Goal: Task Accomplishment & Management: Complete application form

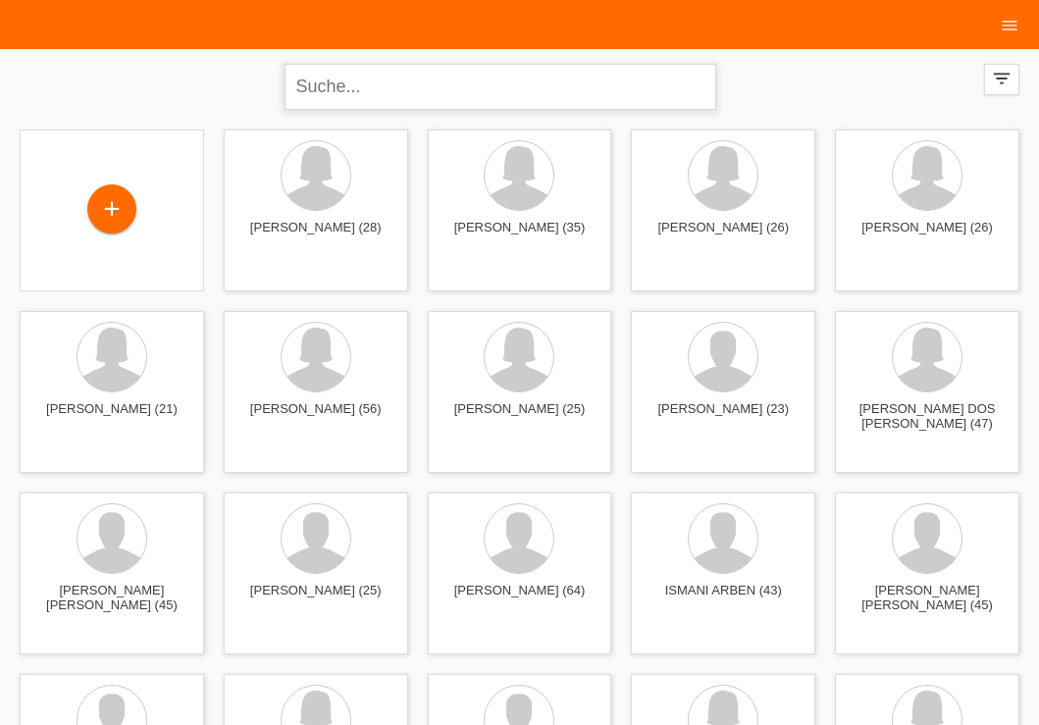
click at [396, 72] on input "text" at bounding box center [501, 87] width 432 height 46
type input "dalila"
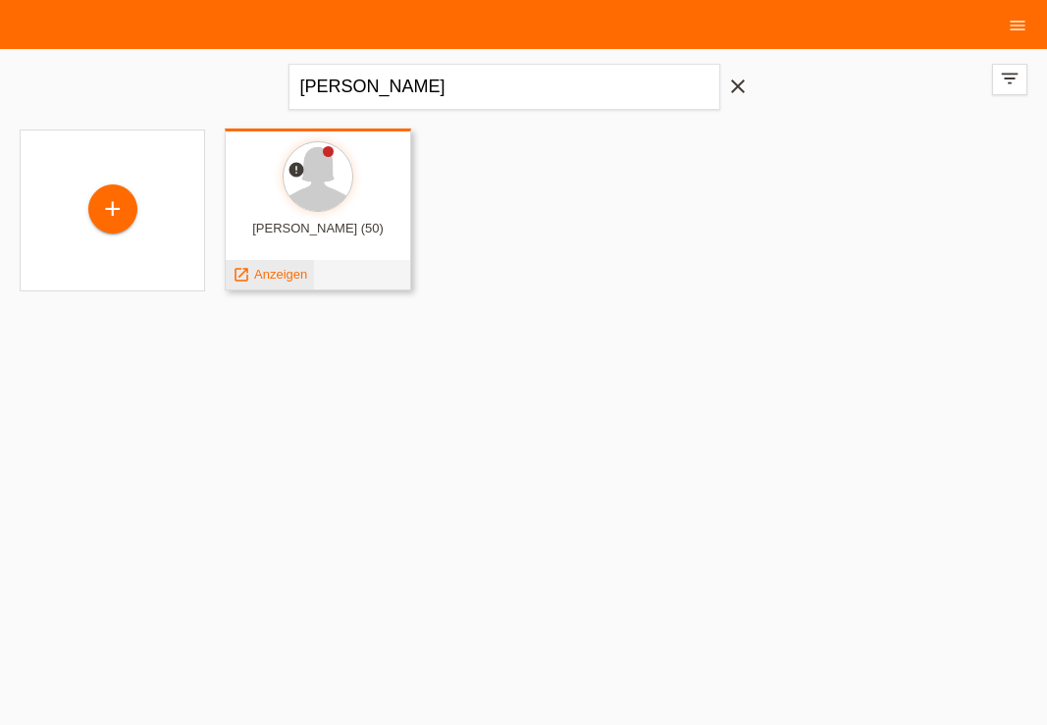
click at [286, 274] on span "Anzeigen" at bounding box center [280, 274] width 53 height 15
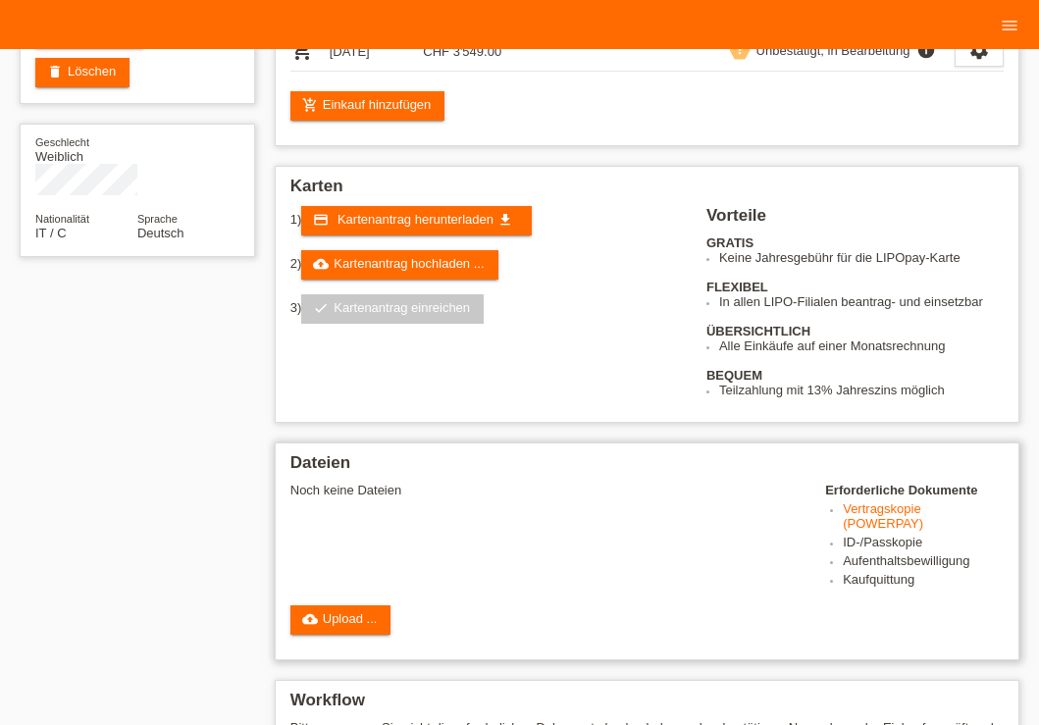
scroll to position [395, 0]
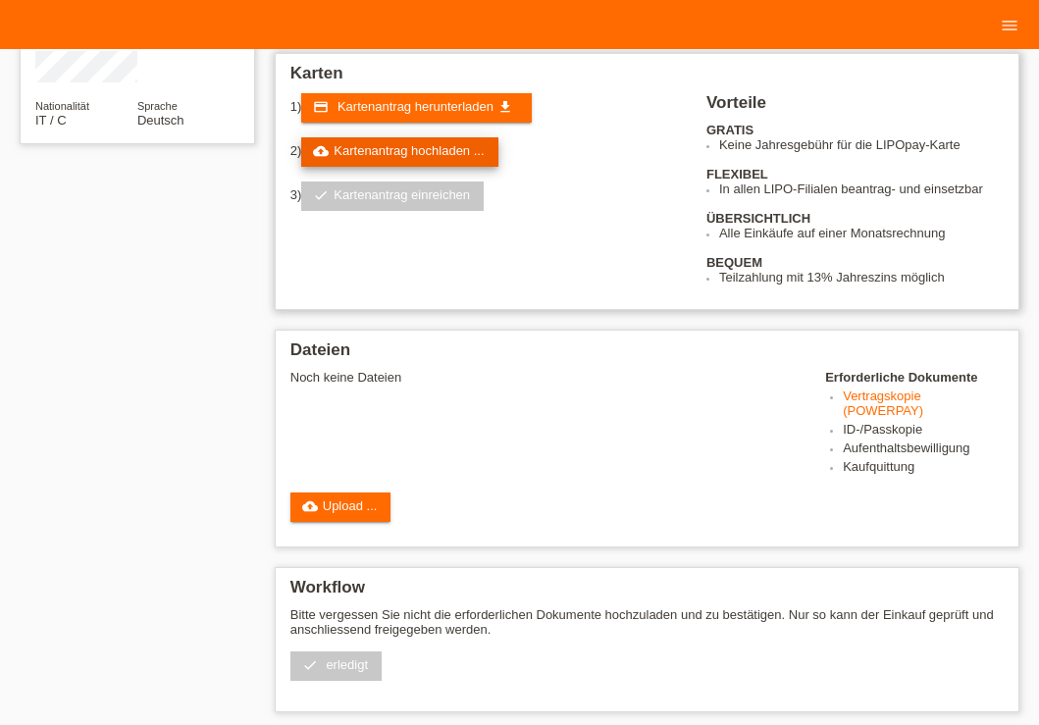
click at [410, 155] on link "cloud_upload Kartenantrag hochladen ..." at bounding box center [399, 151] width 196 height 29
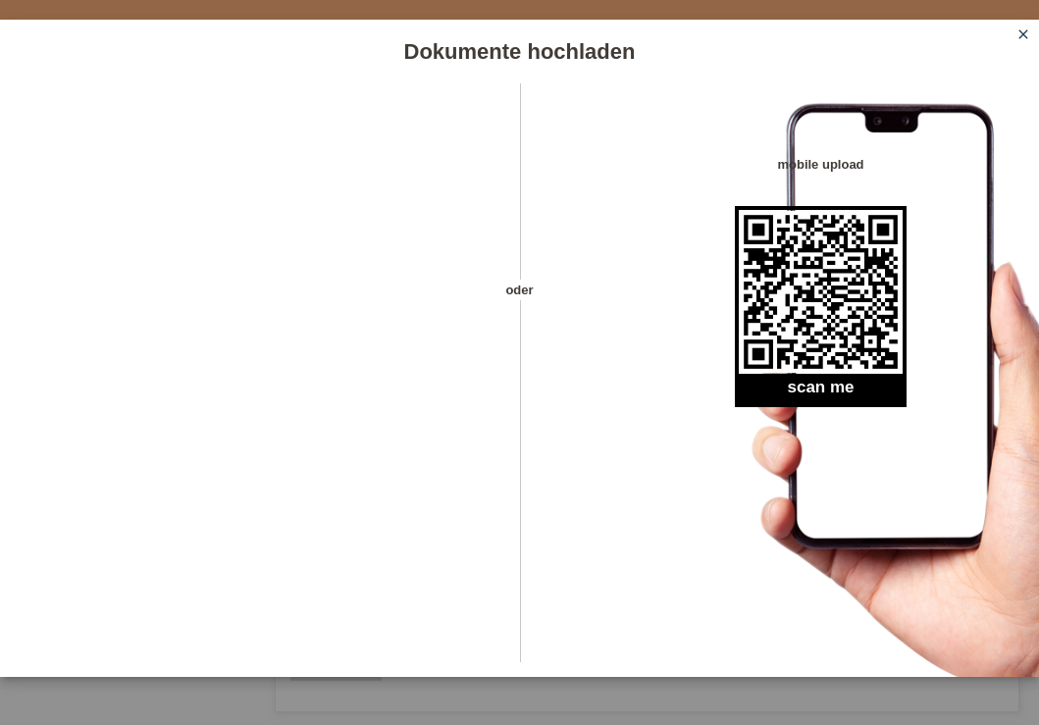
click at [1023, 32] on icon "close" at bounding box center [1024, 34] width 16 height 16
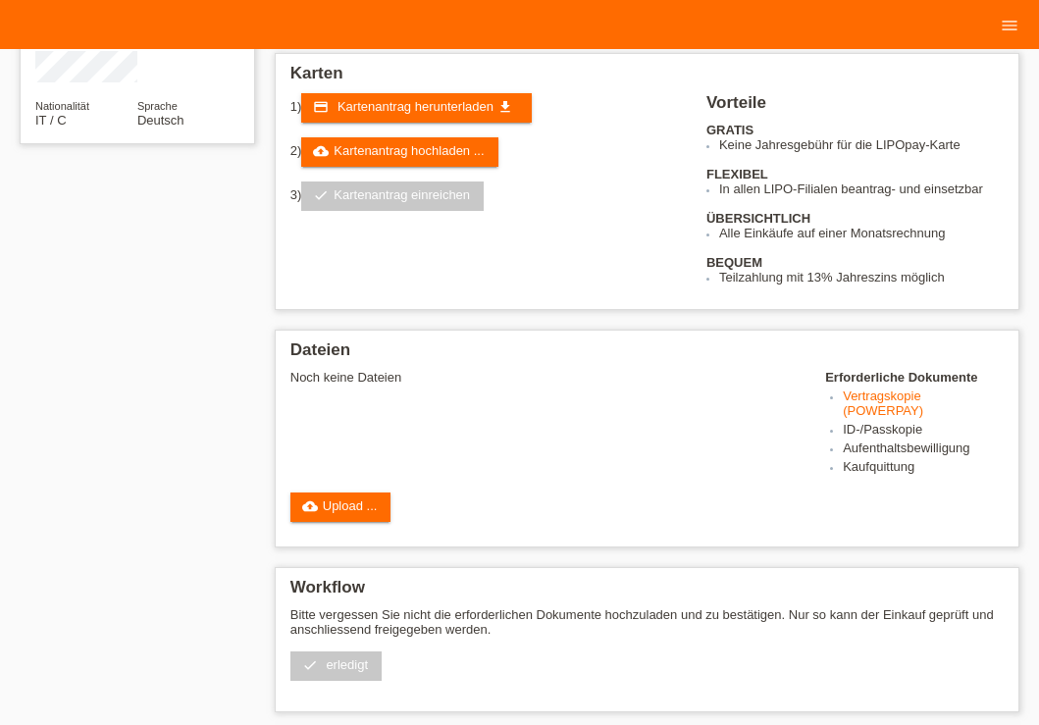
scroll to position [395, 0]
click at [327, 522] on link "cloud_upload Upload ..." at bounding box center [340, 507] width 101 height 29
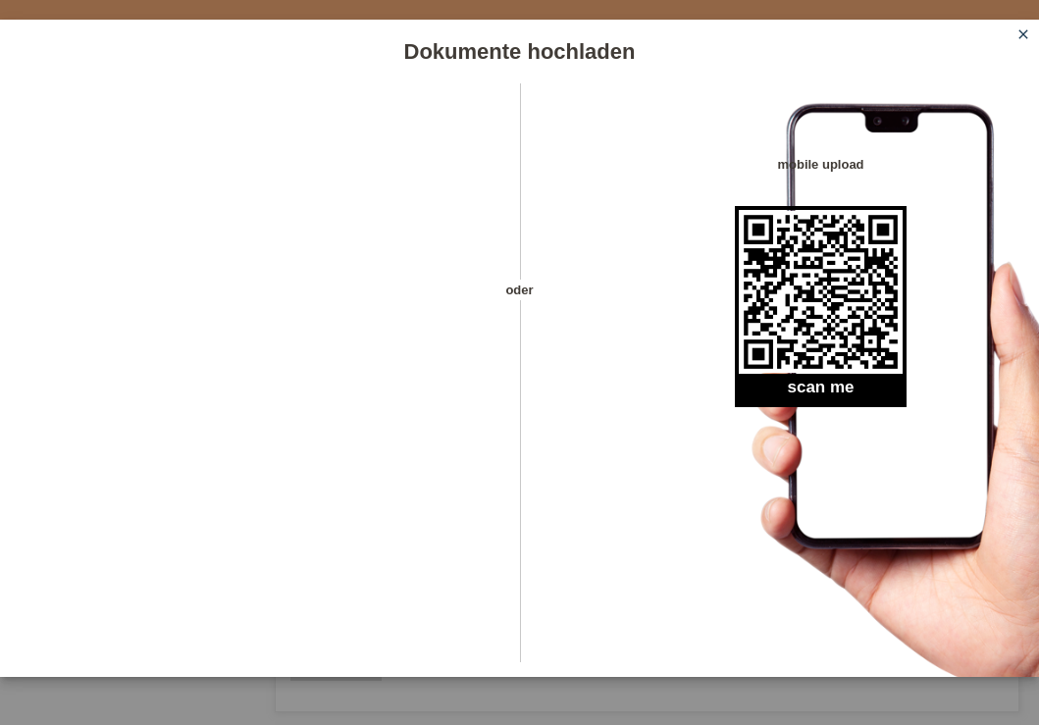
click at [1023, 34] on icon "close" at bounding box center [1024, 34] width 16 height 16
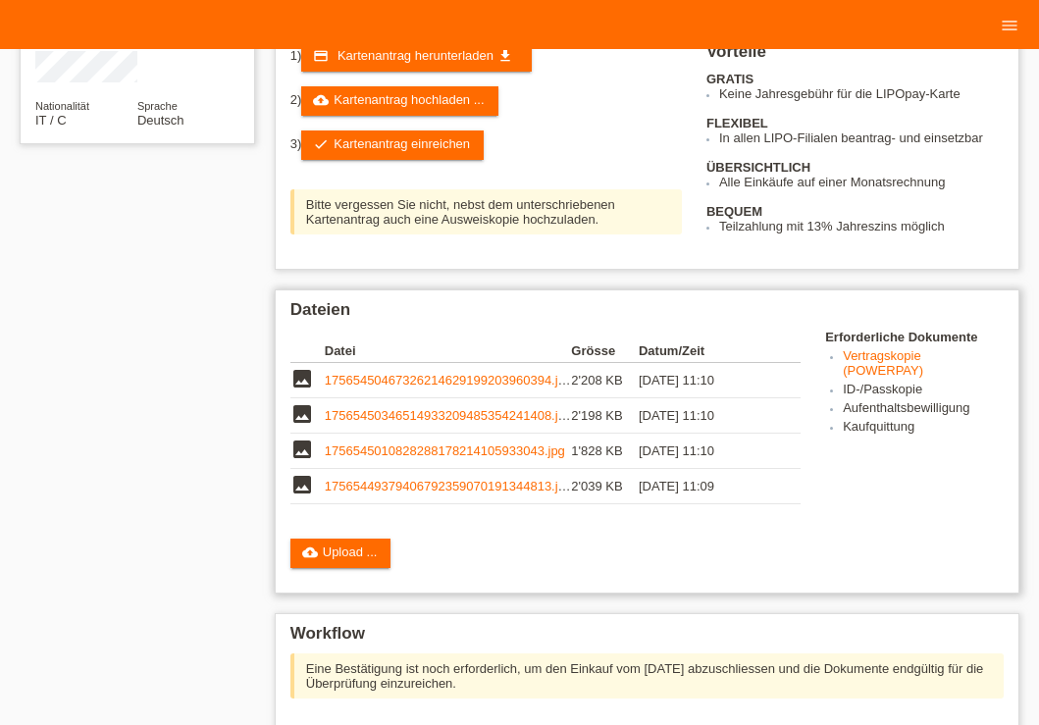
scroll to position [395, 0]
drag, startPoint x: 375, startPoint y: 562, endPoint x: 785, endPoint y: 590, distance: 411.1
click at [372, 563] on link "cloud_upload Upload ..." at bounding box center [340, 553] width 101 height 29
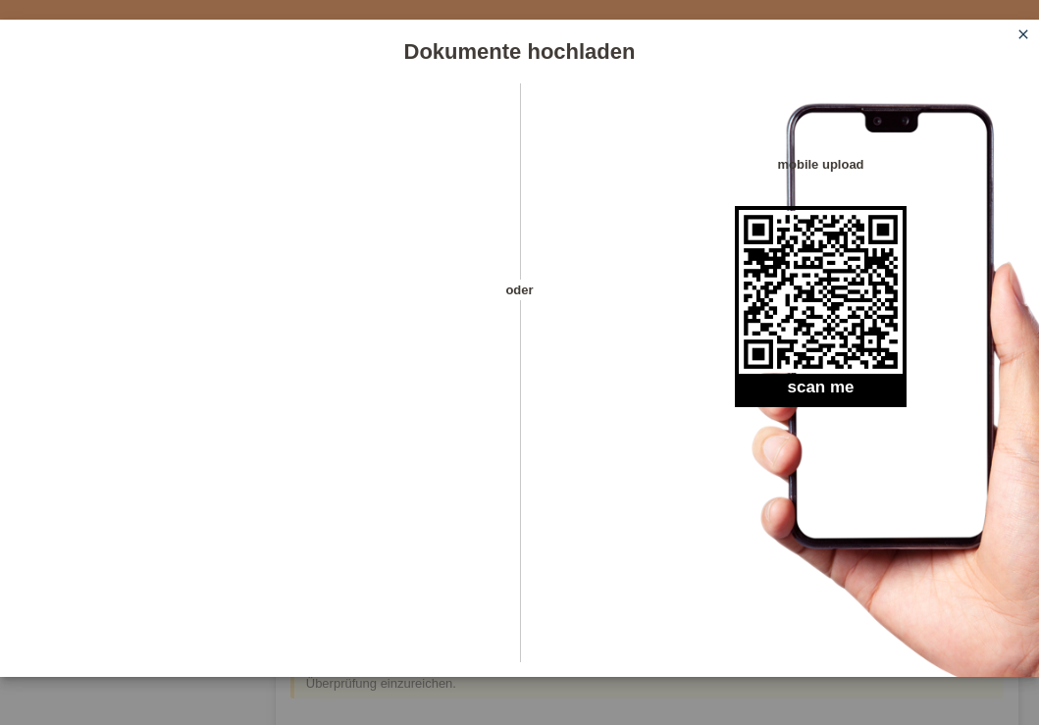
click at [1021, 27] on icon "close" at bounding box center [1024, 34] width 16 height 16
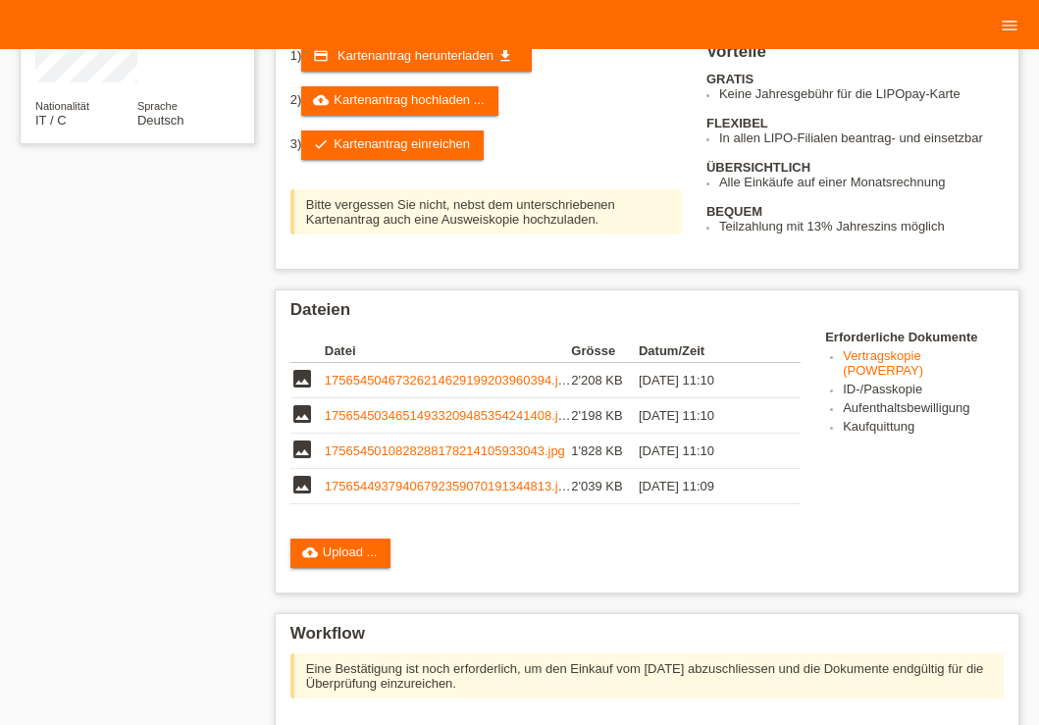
scroll to position [395, 0]
click at [342, 458] on link "1756545010828288178214105933043.jpg" at bounding box center [445, 451] width 240 height 15
click at [405, 423] on link "17565450346514933209485354241408.jpg" at bounding box center [448, 415] width 247 height 15
click at [444, 388] on link "17565450467326214629199203960394.jpg" at bounding box center [448, 380] width 247 height 15
click at [332, 563] on link "cloud_upload Upload ..." at bounding box center [340, 553] width 101 height 29
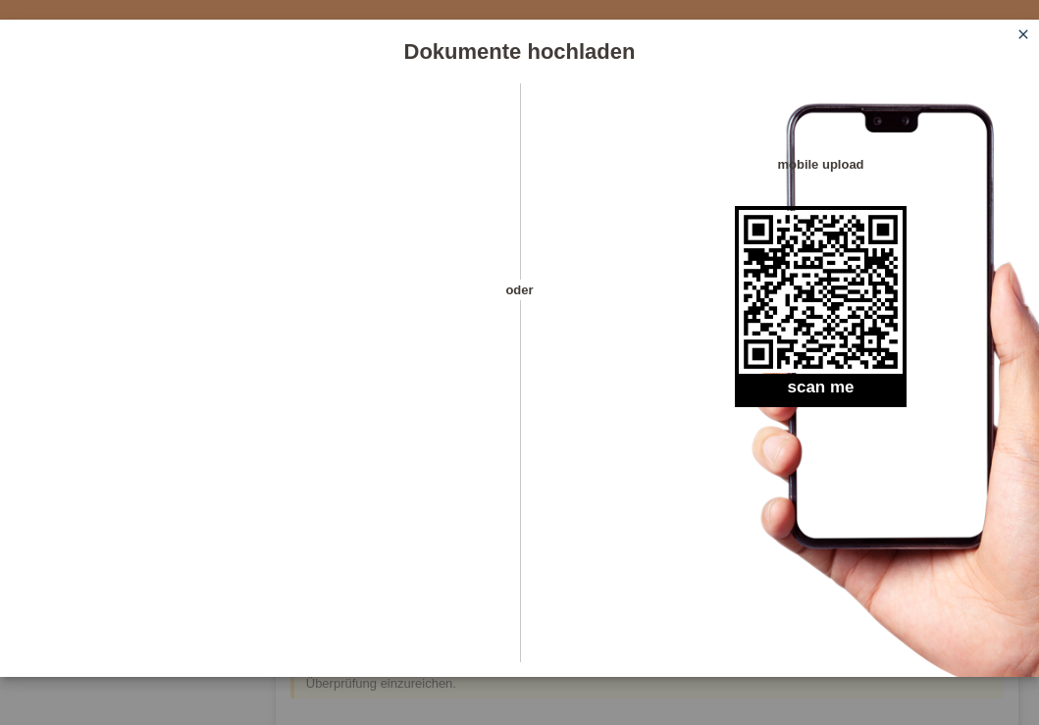
click at [1022, 38] on icon "close" at bounding box center [1024, 34] width 16 height 16
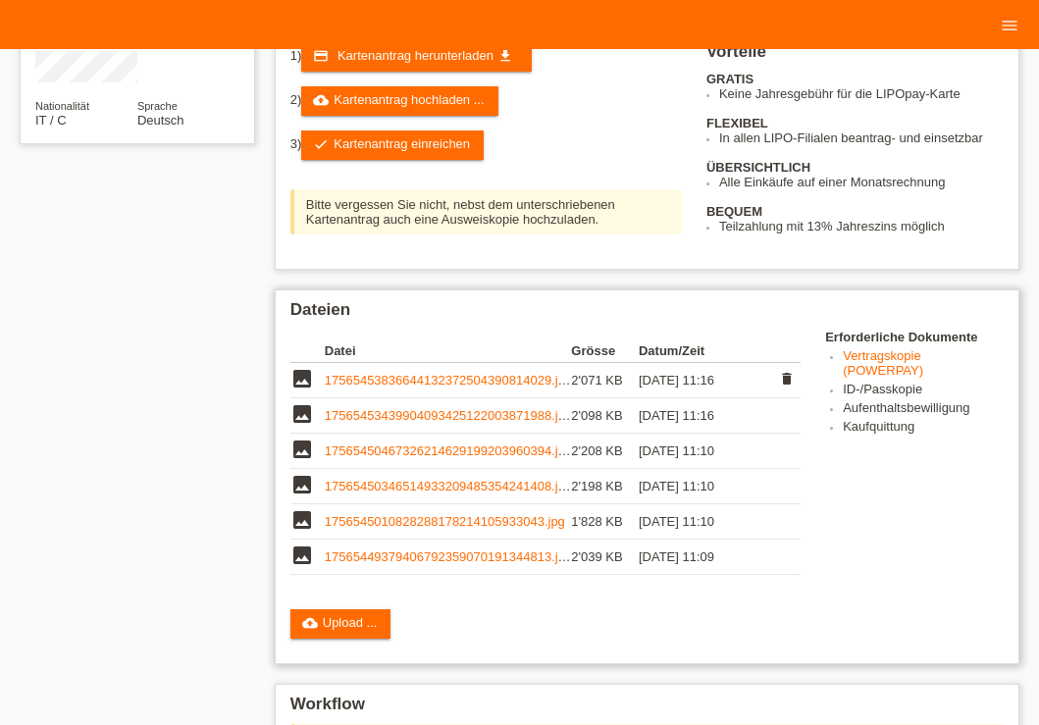
scroll to position [395, 0]
click at [371, 423] on link "17565453439904093425122003871988.jpg" at bounding box center [448, 415] width 247 height 15
click at [389, 160] on link "check Kartenantrag einreichen" at bounding box center [392, 145] width 183 height 29
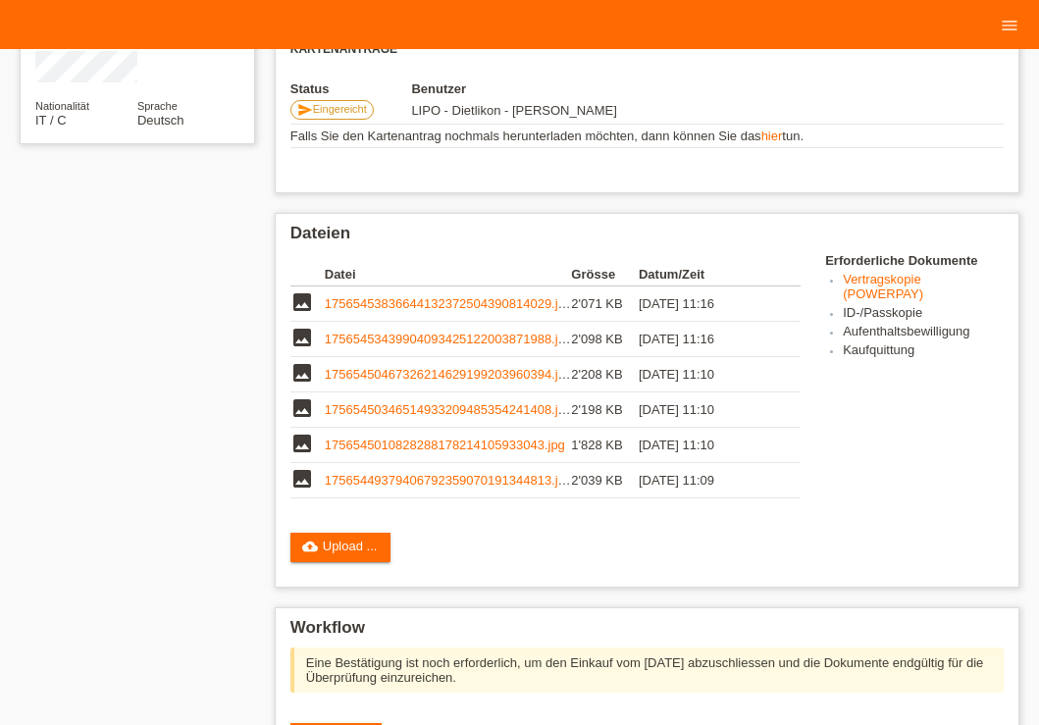
scroll to position [616, 0]
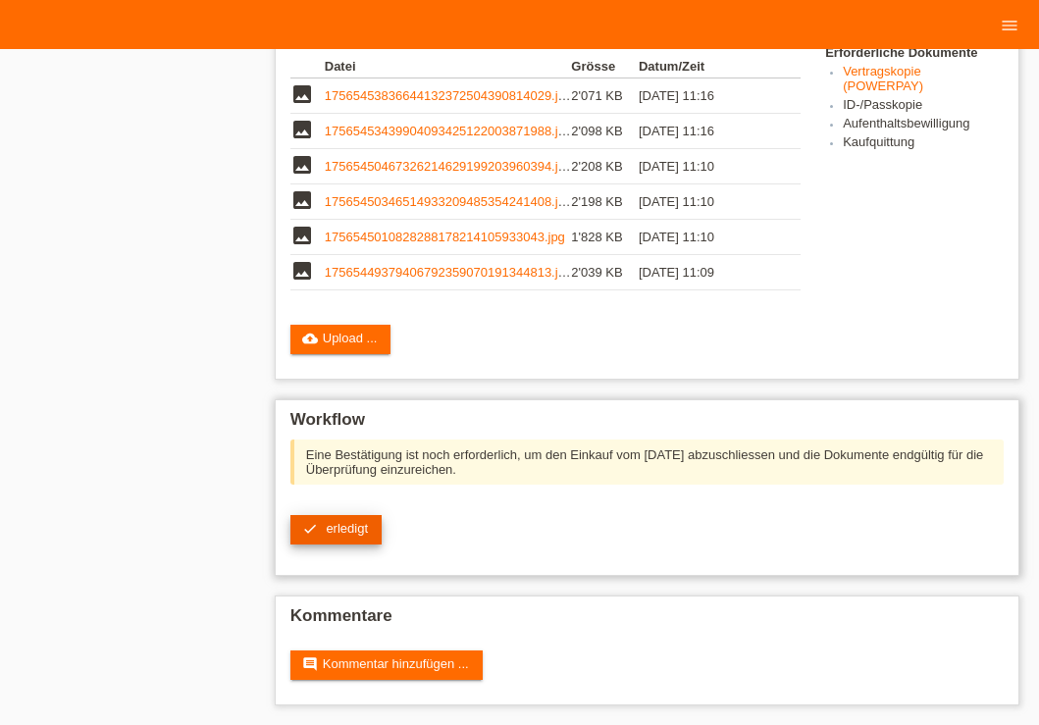
click at [345, 528] on span "erledigt" at bounding box center [347, 528] width 42 height 15
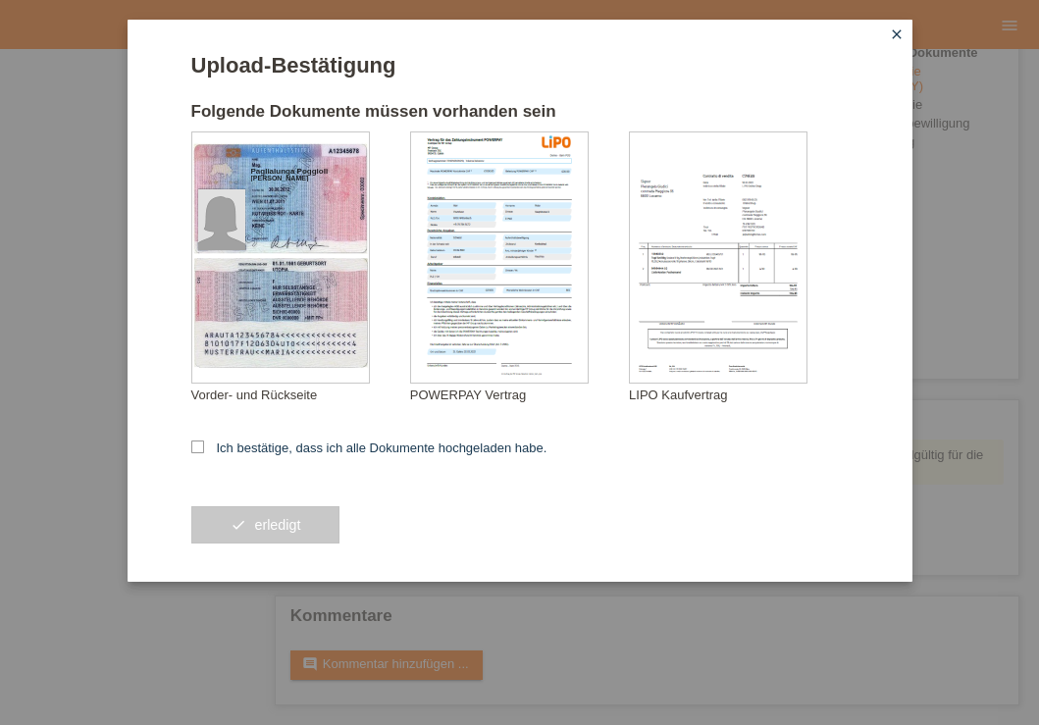
click at [198, 449] on icon at bounding box center [197, 447] width 13 height 13
click at [198, 449] on input "Ich bestätige, dass ich alle Dokumente hochgeladen habe." at bounding box center [197, 447] width 13 height 13
checkbox input "true"
click at [258, 506] on div "check erledigt" at bounding box center [519, 525] width 657 height 114
click at [268, 533] on button "check erledigt" at bounding box center [265, 524] width 149 height 37
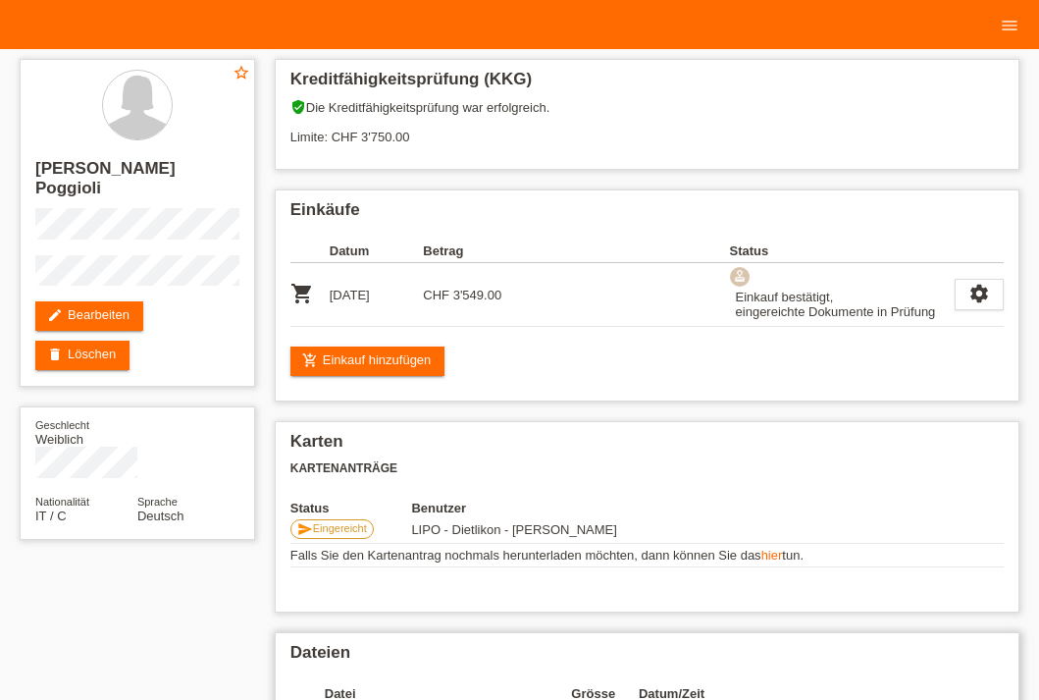
scroll to position [113, 0]
